Goal: Find specific page/section: Find specific page/section

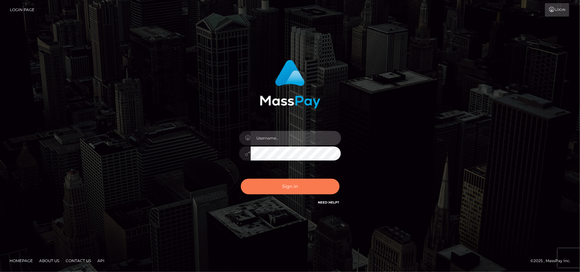
type input "[DOMAIN_NAME]"
click at [287, 188] on button "Sign in" at bounding box center [290, 187] width 99 height 16
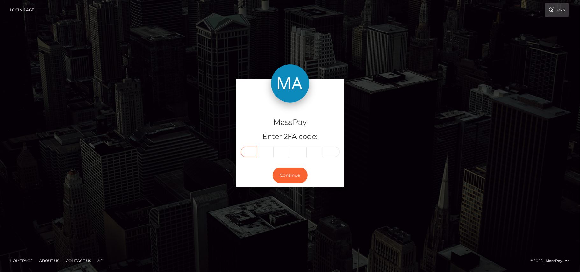
click at [251, 151] on input "text" at bounding box center [249, 152] width 17 height 11
type input "6"
type input "3"
type input "4"
type input "3"
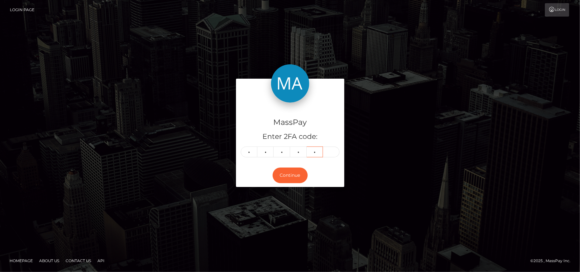
type input "8"
type input "1"
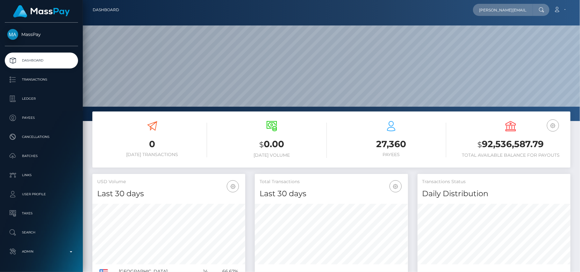
scroll to position [0, 6]
type input "ivan.estrada@patrianna.com"
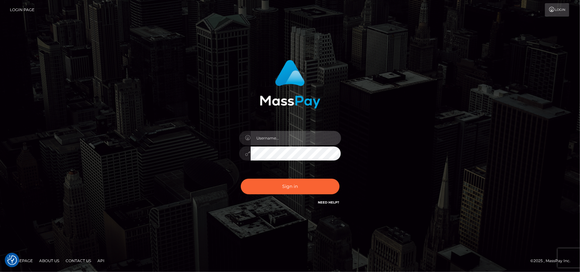
type input "[DOMAIN_NAME]"
drag, startPoint x: 468, startPoint y: 154, endPoint x: 456, endPoint y: 129, distance: 27.5
click at [456, 129] on div "[DOMAIN_NAME] Sign in" at bounding box center [290, 136] width 363 height 162
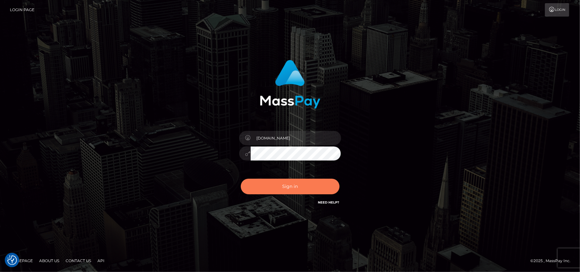
click at [281, 184] on button "Sign in" at bounding box center [290, 187] width 99 height 16
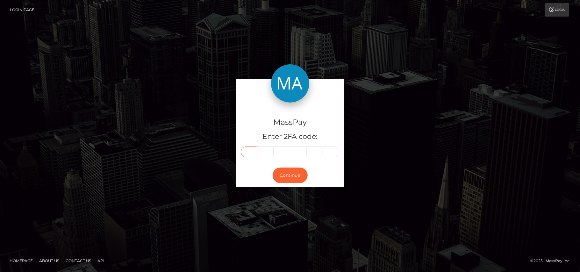
click at [250, 154] on input "text" at bounding box center [249, 152] width 17 height 11
type input "4"
type input "3"
type input "5"
type input "0"
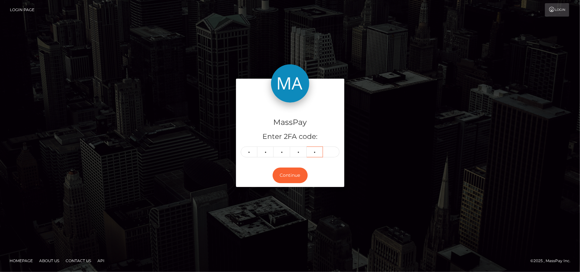
type input "2"
type input "4"
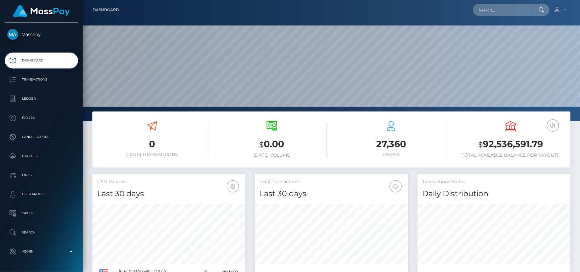
scroll to position [113, 153]
type input "[EMAIL_ADDRESS][DOMAIN_NAME]"
click at [487, 35] on link "Marlies Pante" at bounding box center [498, 33] width 51 height 12
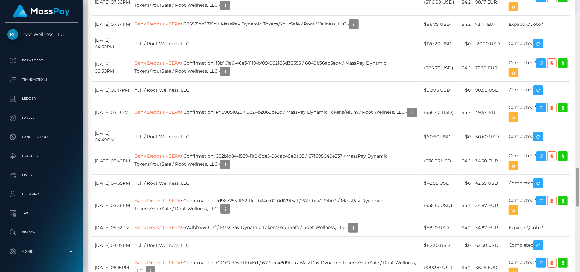
scroll to position [1126, 0]
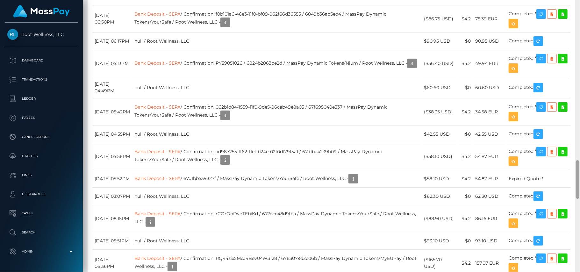
drag, startPoint x: 578, startPoint y: 47, endPoint x: 580, endPoint y: 179, distance: 132.6
click at [580, 179] on div at bounding box center [578, 136] width 5 height 273
click at [577, 172] on div at bounding box center [578, 179] width 4 height 39
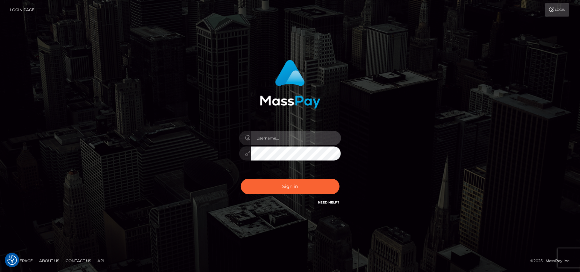
type input "[DOMAIN_NAME]"
click at [279, 196] on div "Sign in Need Help?" at bounding box center [291, 189] width 112 height 28
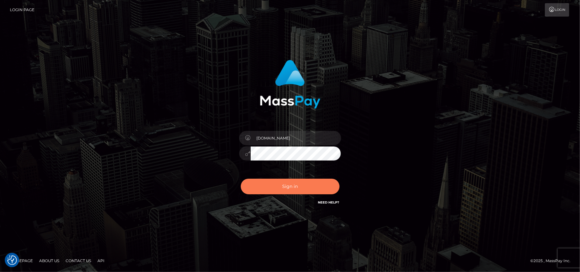
click at [281, 187] on button "Sign in" at bounding box center [290, 187] width 99 height 16
type input "[DOMAIN_NAME]"
click at [291, 192] on button "Sign in" at bounding box center [290, 187] width 99 height 16
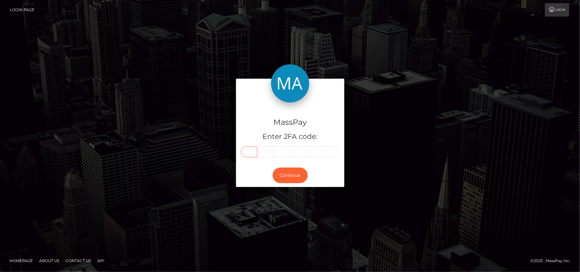
click at [251, 152] on input "text" at bounding box center [249, 152] width 17 height 11
type input "7"
type input "4"
type input "2"
type input "4"
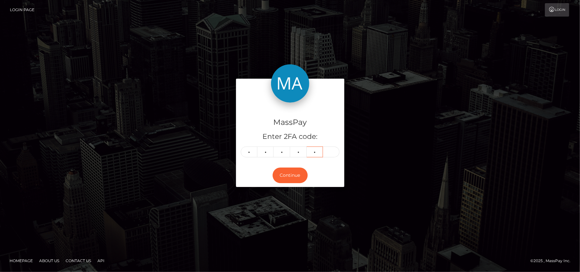
type input "7"
type input "2"
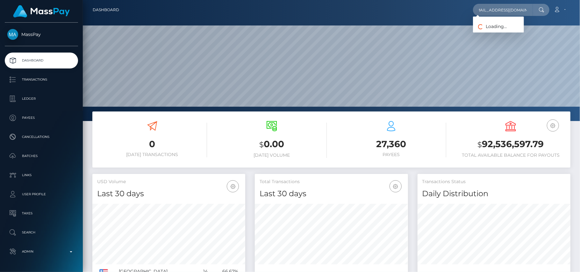
scroll to position [113, 153]
type input "leadenise@windowslive.com"
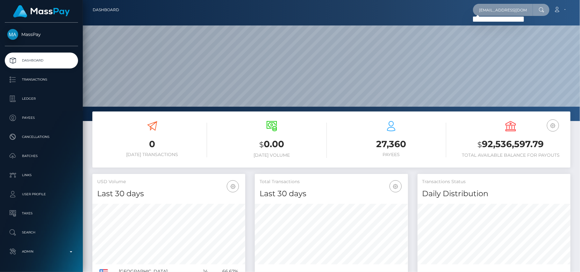
click at [491, 8] on input "leadenise@windowslive.com" at bounding box center [503, 10] width 60 height 12
paste input "mary.shapilova.a@gmail.com"
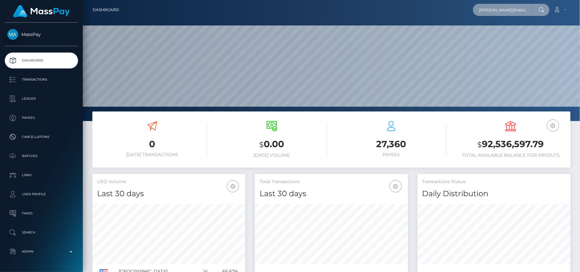
scroll to position [0, 7]
type input "mary.shapilova.a@gmail.com"
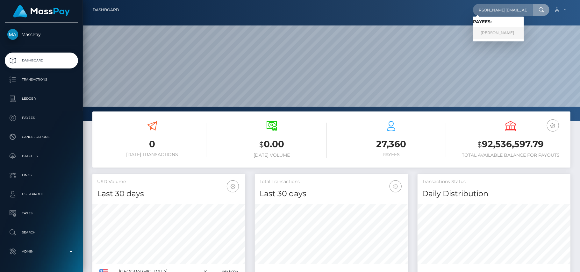
scroll to position [0, 0]
click at [509, 29] on link "MARIIA SHAPILOVA" at bounding box center [498, 33] width 51 height 12
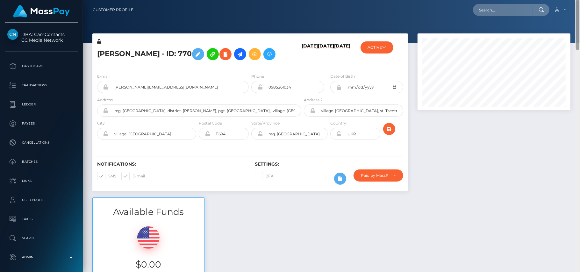
drag, startPoint x: 579, startPoint y: 64, endPoint x: 543, endPoint y: 34, distance: 46.2
click at [543, 34] on div "Customer Profile Loading... Loading..." at bounding box center [332, 136] width 498 height 272
drag, startPoint x: 578, startPoint y: 85, endPoint x: 569, endPoint y: -1, distance: 86.2
click at [569, 0] on html "DBA: CamContacts CC Media Network Dashboard Transactions Ledger Links" at bounding box center [290, 136] width 580 height 272
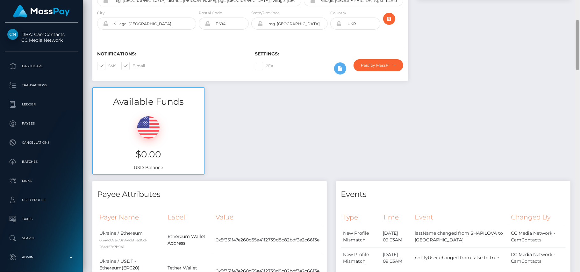
scroll to position [112, 0]
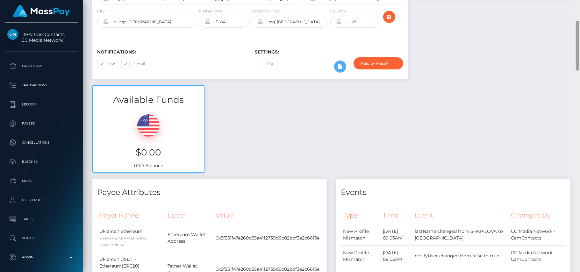
drag, startPoint x: 579, startPoint y: 39, endPoint x: 570, endPoint y: 59, distance: 22.8
click at [570, 59] on div "Customer Profile Loading... Loading..." at bounding box center [332, 136] width 498 height 272
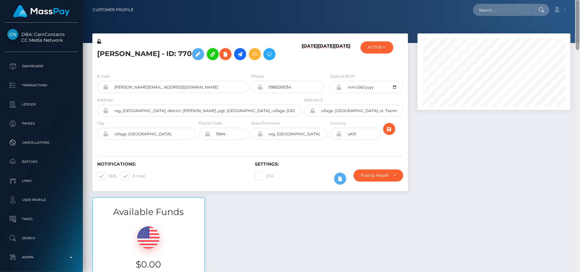
drag, startPoint x: 579, startPoint y: 56, endPoint x: 575, endPoint y: 3, distance: 53.7
click at [574, 3] on div "Customer Profile Loading... Loading..." at bounding box center [332, 136] width 498 height 272
click at [229, 54] on icon at bounding box center [226, 54] width 8 height 8
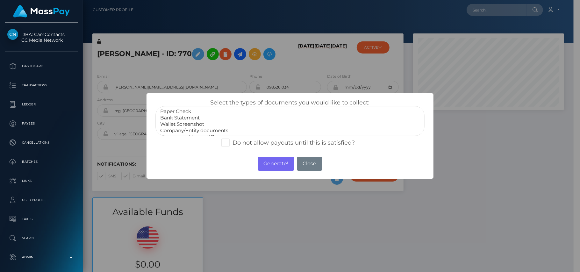
scroll to position [13, 0]
select select "Government issued ID"
click at [196, 123] on option "Government issued ID" at bounding box center [290, 124] width 261 height 6
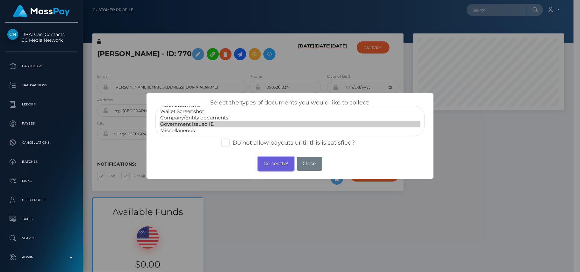
click at [272, 161] on button "Generate!" at bounding box center [276, 164] width 36 height 14
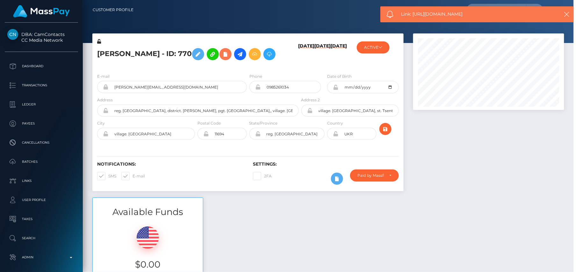
scroll to position [76, 153]
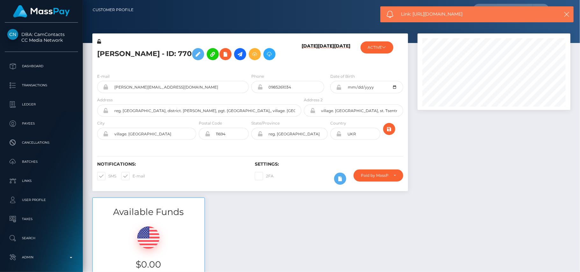
click at [426, 14] on span "Link: https://l.maspay.io/tgIZ5" at bounding box center [475, 14] width 148 height 7
copy span "Link: https://l.maspay.io/tgIZ5"
click at [569, 14] on icon "button" at bounding box center [567, 14] width 6 height 6
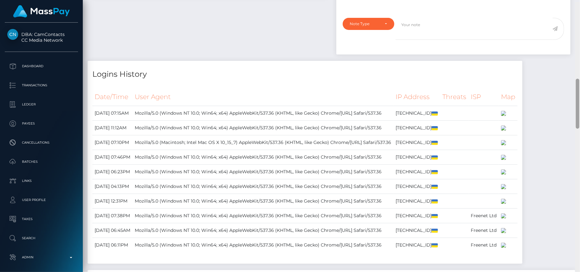
scroll to position [416, 0]
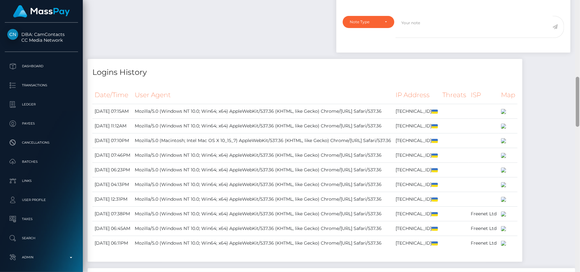
drag, startPoint x: 579, startPoint y: 20, endPoint x: 580, endPoint y: 97, distance: 76.8
click at [574, 97] on div at bounding box center [578, 136] width 5 height 273
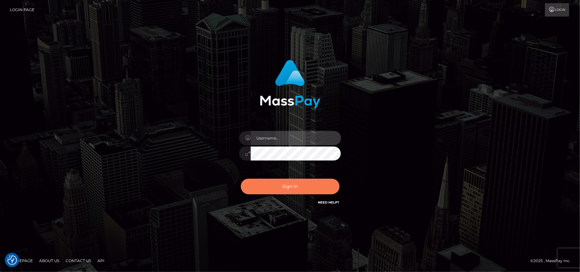
type input "[DOMAIN_NAME]"
click at [288, 183] on button "Sign in" at bounding box center [290, 187] width 99 height 16
type input "Pk.es"
click at [296, 185] on button "Sign in" at bounding box center [290, 187] width 99 height 16
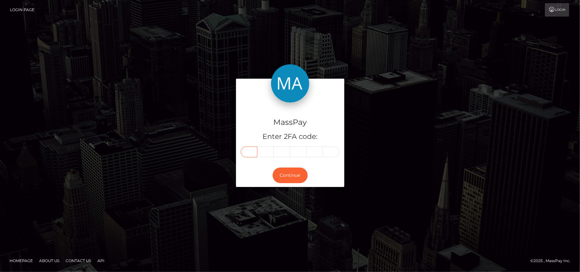
click at [251, 150] on input "text" at bounding box center [249, 152] width 17 height 11
type input "7"
type input "6"
type input "8"
type input "5"
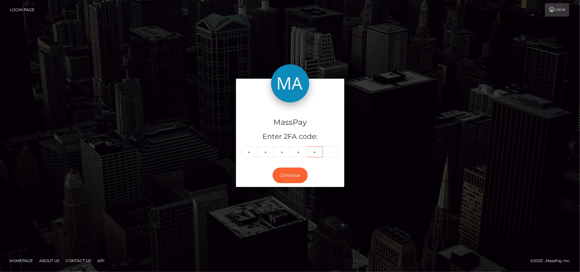
type input "8"
type input "6"
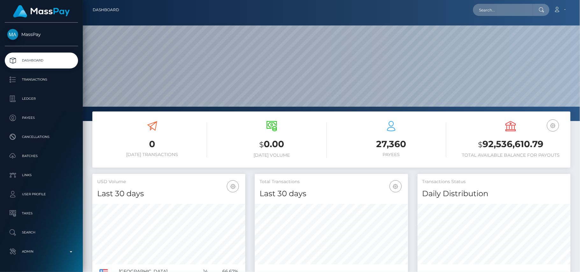
scroll to position [113, 153]
click at [489, 9] on input "text" at bounding box center [503, 10] width 60 height 12
paste input "[EMAIL_ADDRESS][DOMAIN_NAME]"
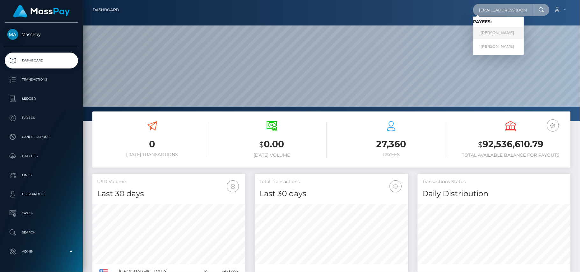
type input "[EMAIL_ADDRESS][DOMAIN_NAME]"
click at [490, 35] on link "[PERSON_NAME]" at bounding box center [498, 33] width 51 height 12
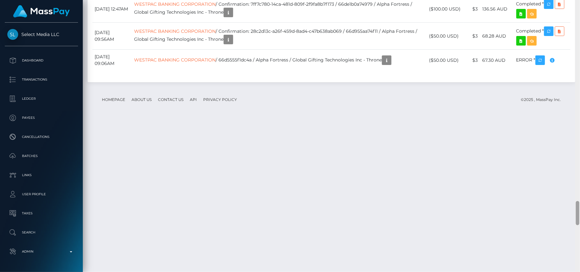
scroll to position [2257, 0]
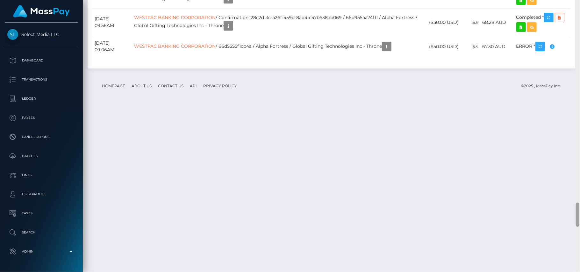
drag, startPoint x: 579, startPoint y: 13, endPoint x: 580, endPoint y: 209, distance: 196.0
click at [580, 209] on div at bounding box center [578, 136] width 5 height 273
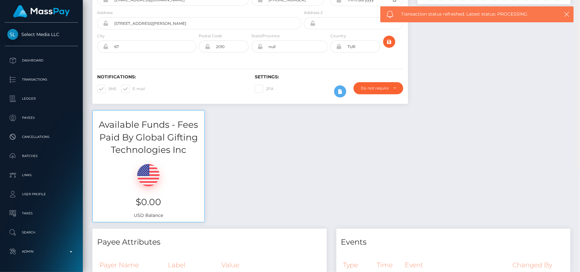
scroll to position [0, 0]
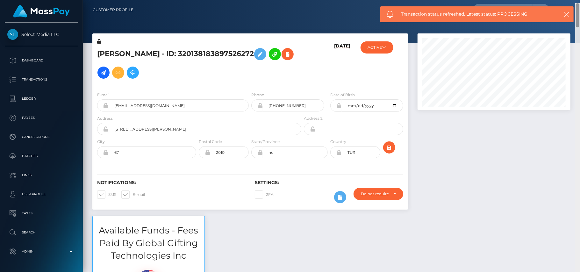
drag, startPoint x: 578, startPoint y: 217, endPoint x: 548, endPoint y: 13, distance: 206.2
click at [548, 13] on body "Select Media LLC Dashboard Transactions Ledger Payees Cancellations" at bounding box center [290, 136] width 580 height 272
click at [566, 12] on icon "button" at bounding box center [567, 14] width 6 height 6
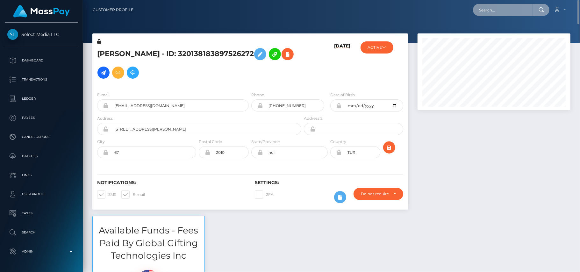
click at [522, 8] on input "text" at bounding box center [503, 10] width 60 height 12
paste input "[EMAIL_ADDRESS][DOMAIN_NAME]"
type input "[EMAIL_ADDRESS][DOMAIN_NAME]"
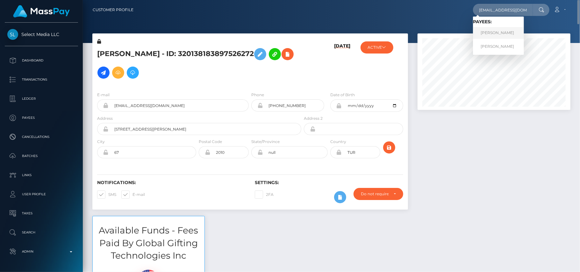
click at [503, 31] on link "[PERSON_NAME]" at bounding box center [498, 33] width 51 height 12
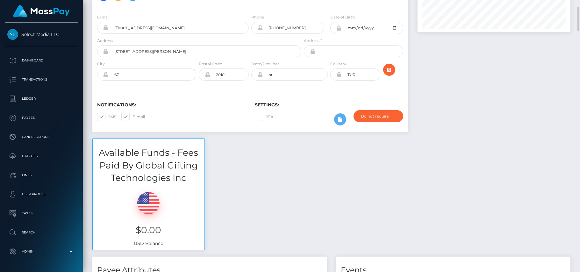
scroll to position [76, 153]
